Goal: Navigation & Orientation: Find specific page/section

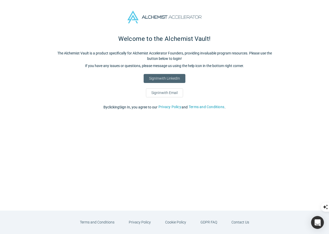
click at [178, 80] on link "Sign In with LinkedIn" at bounding box center [165, 78] width 42 height 9
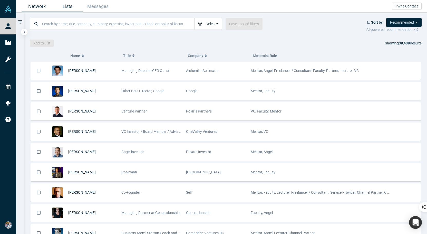
click at [63, 8] on link "Lists" at bounding box center [67, 6] width 31 height 12
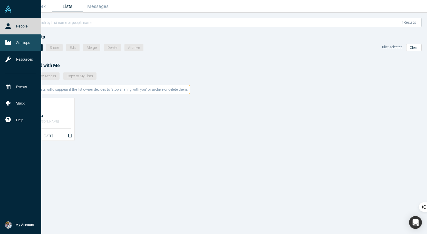
click at [11, 42] on icon at bounding box center [7, 42] width 5 height 5
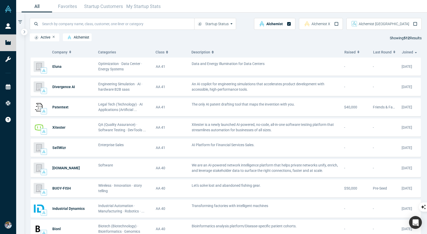
scroll to position [35, 0]
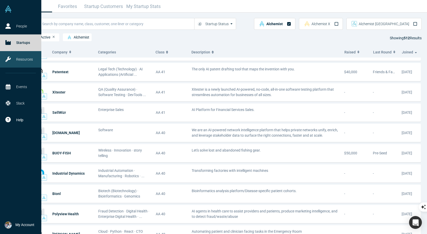
click at [14, 57] on link "Resources" at bounding box center [20, 59] width 41 height 16
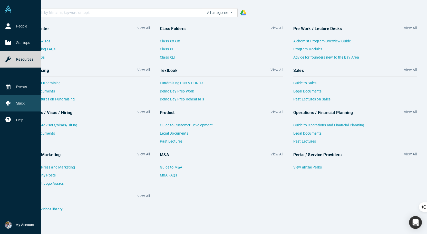
click at [14, 101] on link "Slack" at bounding box center [20, 103] width 41 height 16
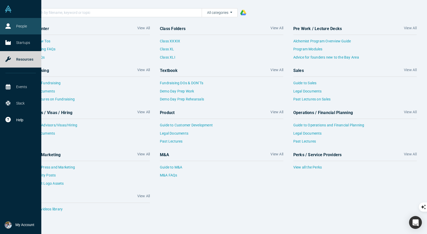
click at [17, 26] on link "People" at bounding box center [20, 26] width 41 height 16
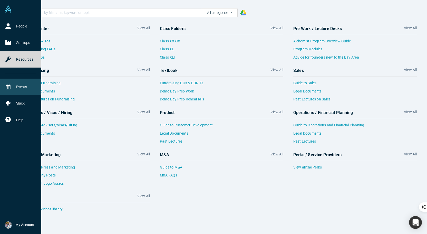
click at [19, 84] on link "Events" at bounding box center [20, 86] width 41 height 16
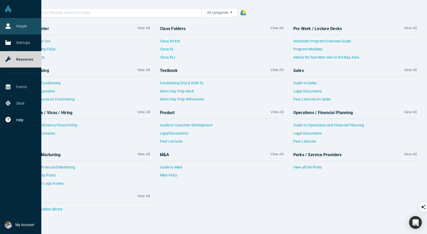
click at [9, 28] on icon at bounding box center [7, 25] width 5 height 5
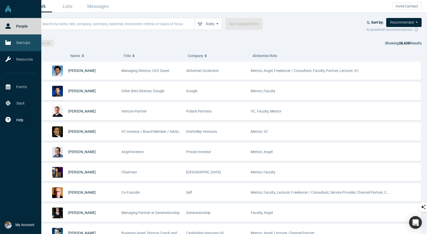
click at [24, 45] on link "Startups" at bounding box center [20, 42] width 41 height 16
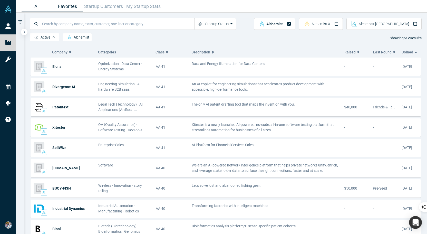
click at [63, 4] on link "Favorites" at bounding box center [67, 6] width 31 height 12
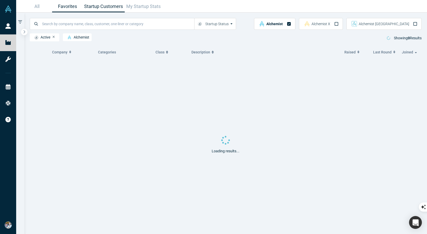
click at [107, 6] on link "Startup Customers" at bounding box center [104, 6] width 42 height 12
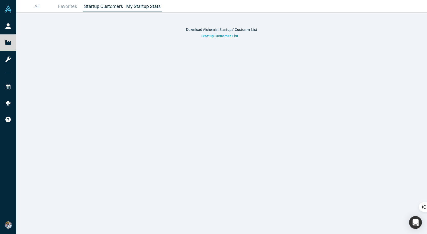
click at [147, 6] on link "My Startup Stats" at bounding box center [144, 6] width 38 height 12
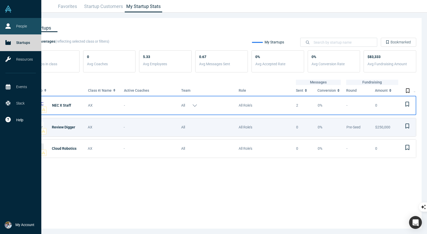
click at [25, 24] on link "People" at bounding box center [20, 26] width 41 height 16
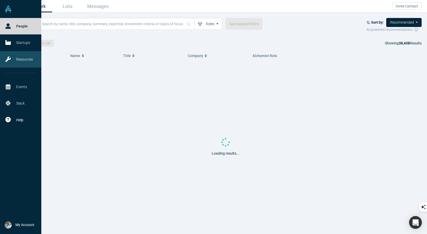
click at [8, 54] on link "Resources" at bounding box center [20, 59] width 41 height 16
